Goal: Find specific page/section: Find specific page/section

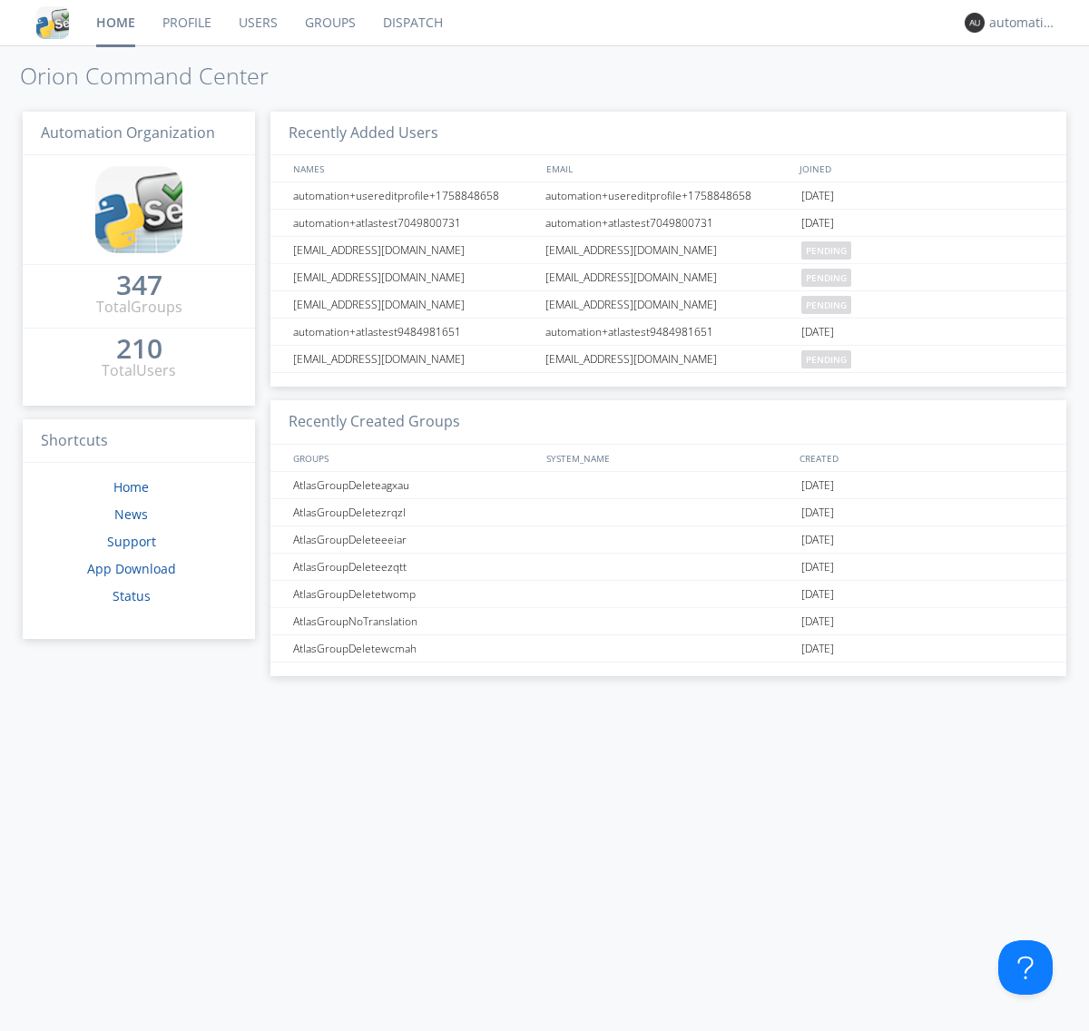
click at [411, 23] on link "Dispatch" at bounding box center [412, 22] width 87 height 45
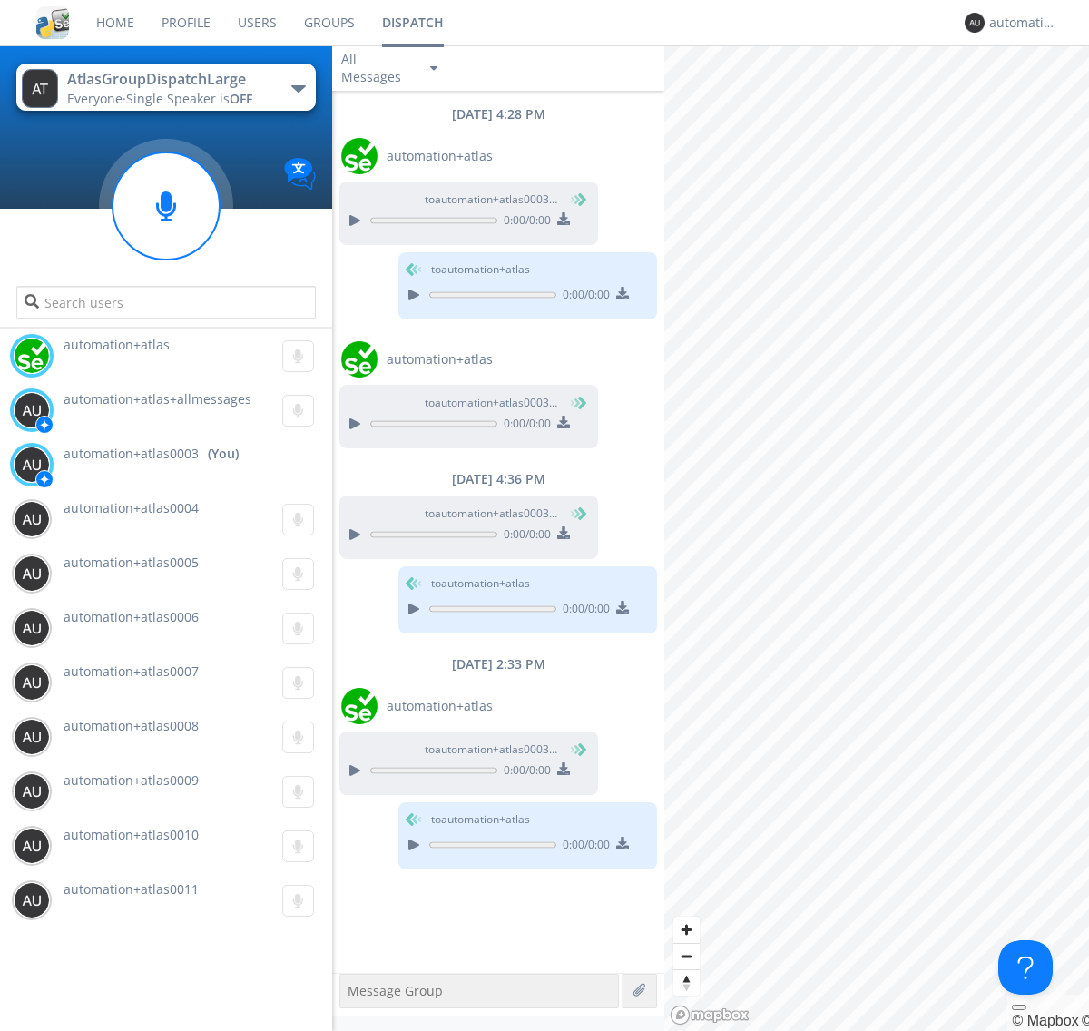
click at [298, 88] on div "button" at bounding box center [298, 88] width 15 height 7
click at [0, 0] on span "AtlasGroupDispatch" at bounding box center [0, 0] width 0 height 0
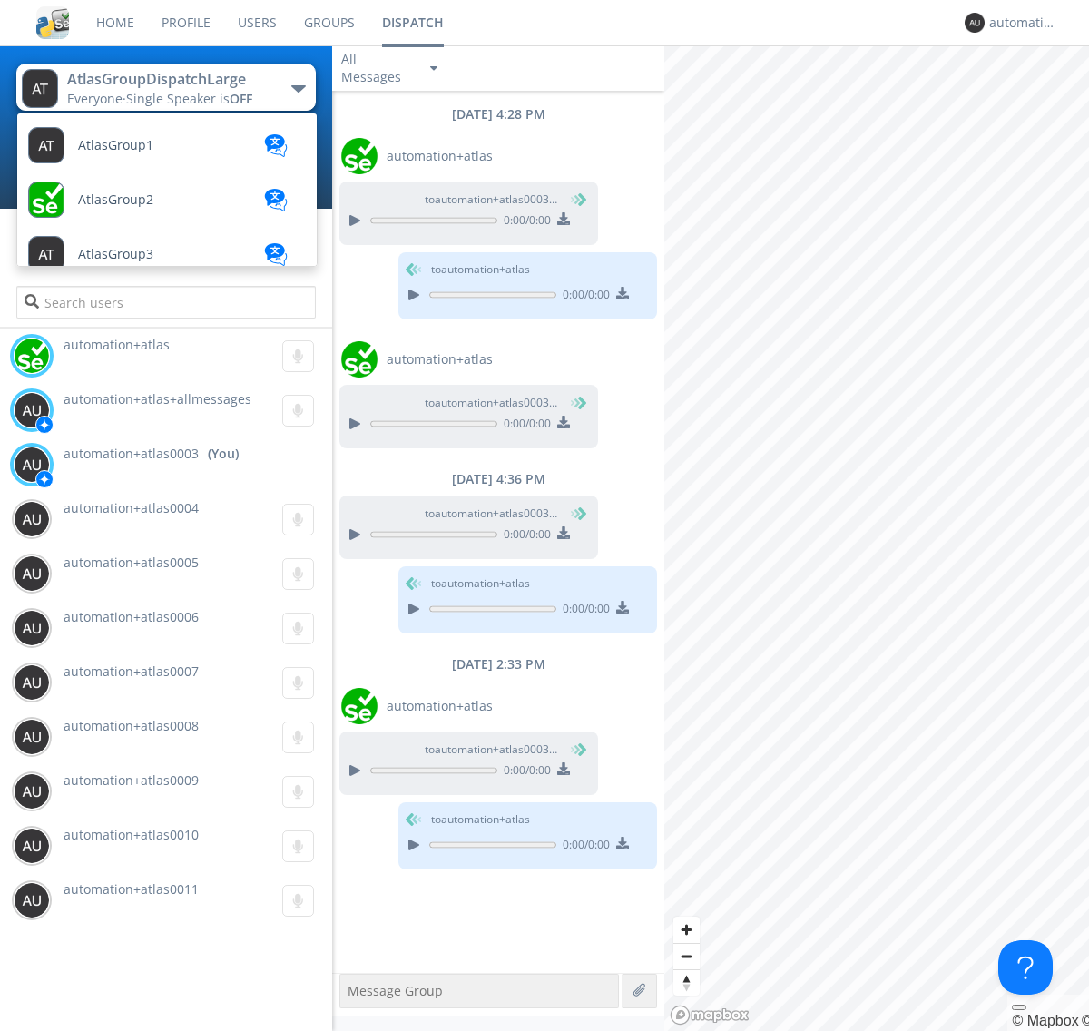
scroll to position [649, 0]
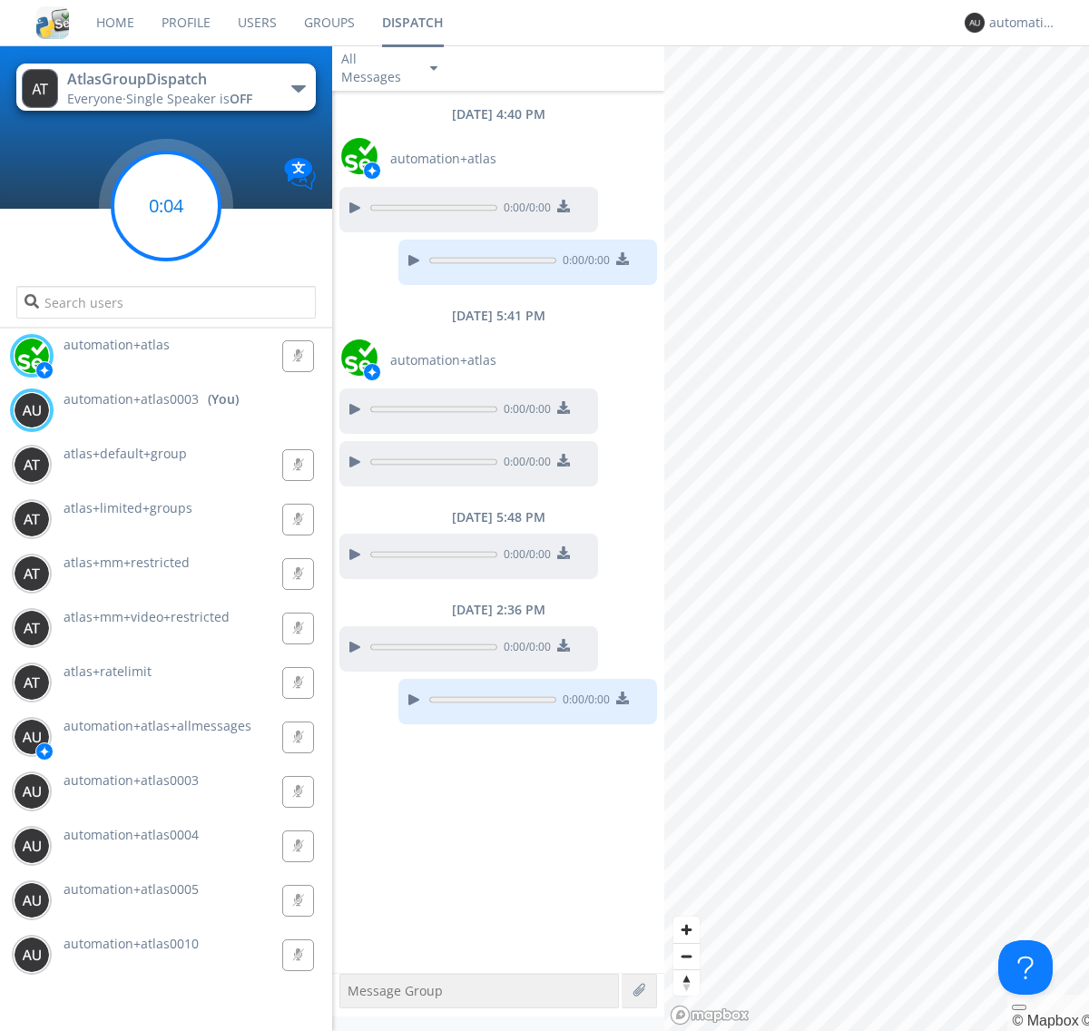
click at [166, 206] on g at bounding box center [166, 205] width 107 height 107
click at [298, 88] on div "button" at bounding box center [298, 88] width 15 height 7
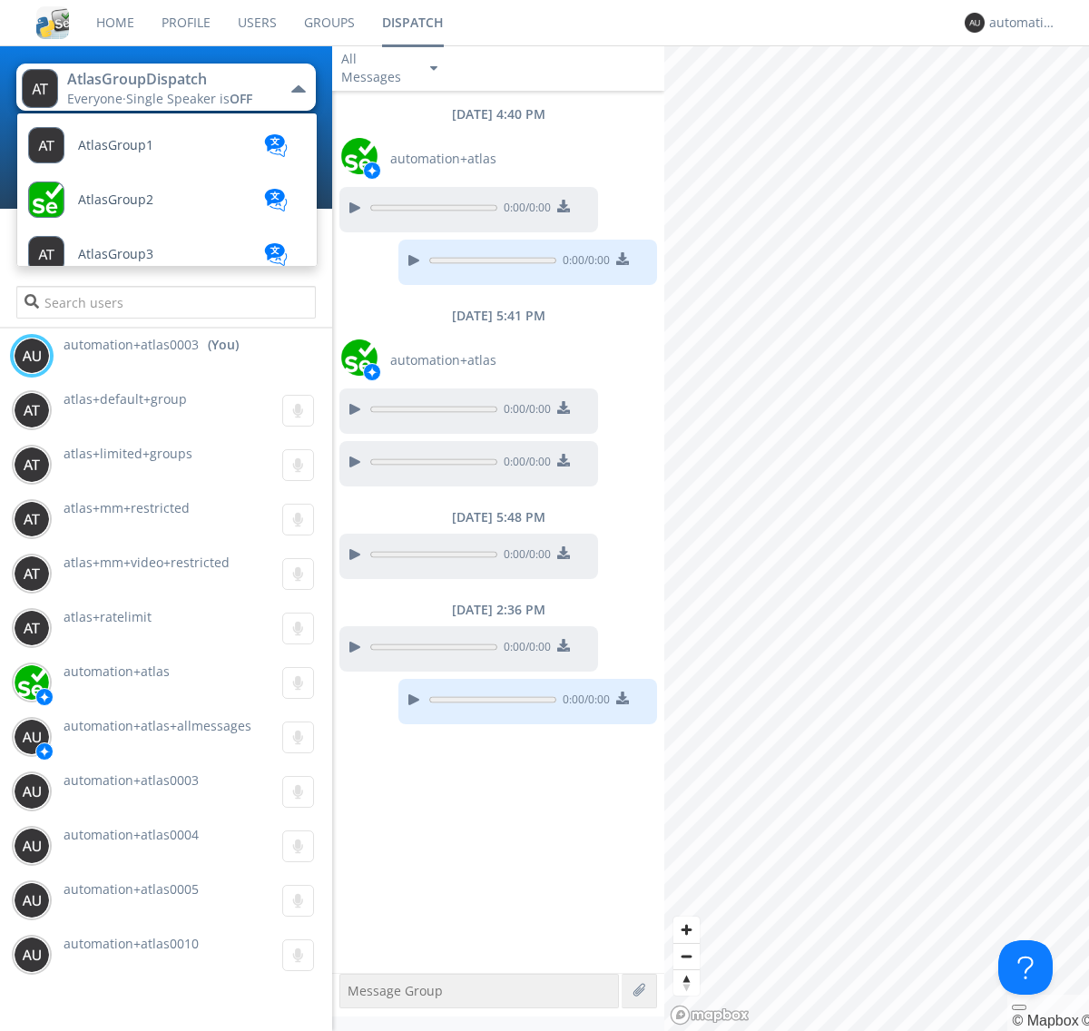
click at [141, 955] on span "AtlasGroupDispatch2" at bounding box center [142, 962] width 129 height 14
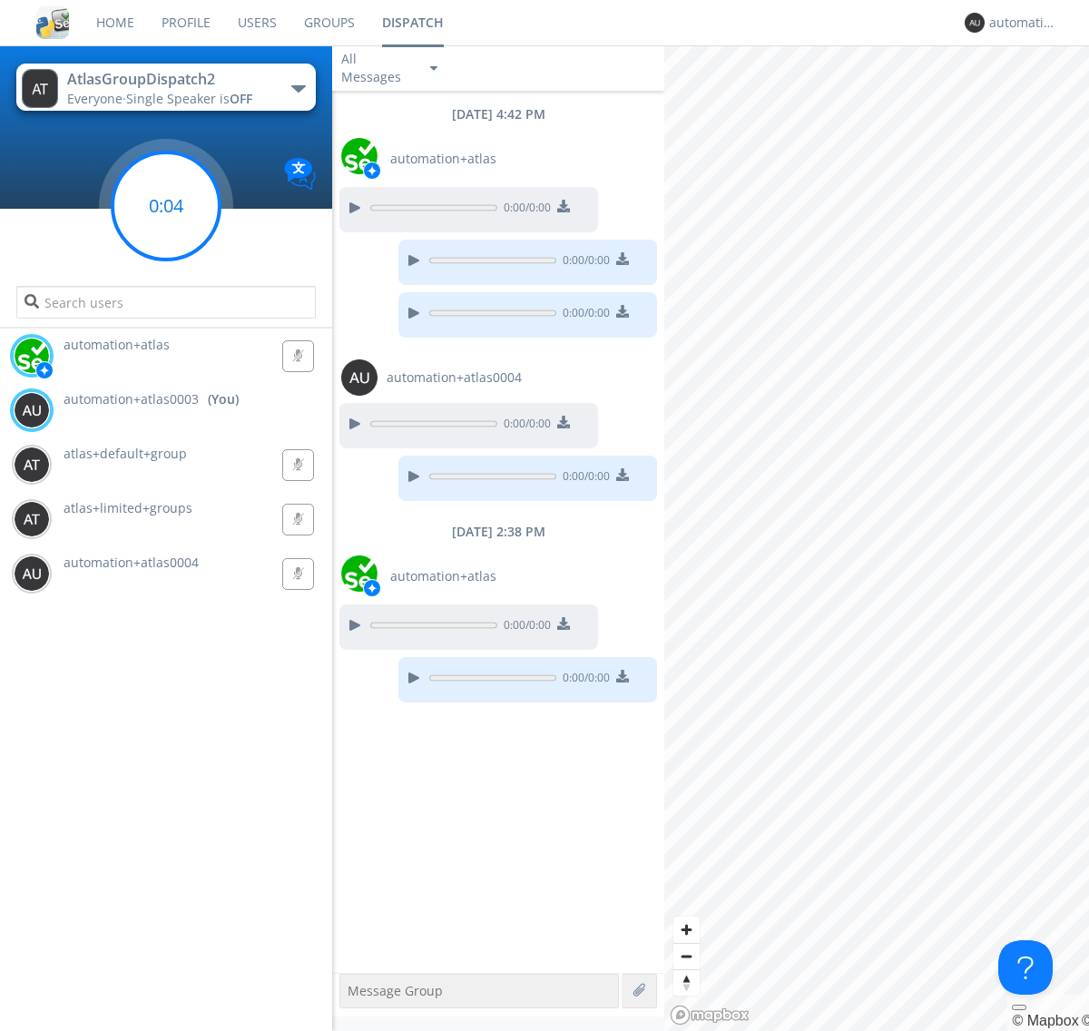
click at [166, 206] on g at bounding box center [166, 205] width 107 height 107
